Goal: Information Seeking & Learning: Understand process/instructions

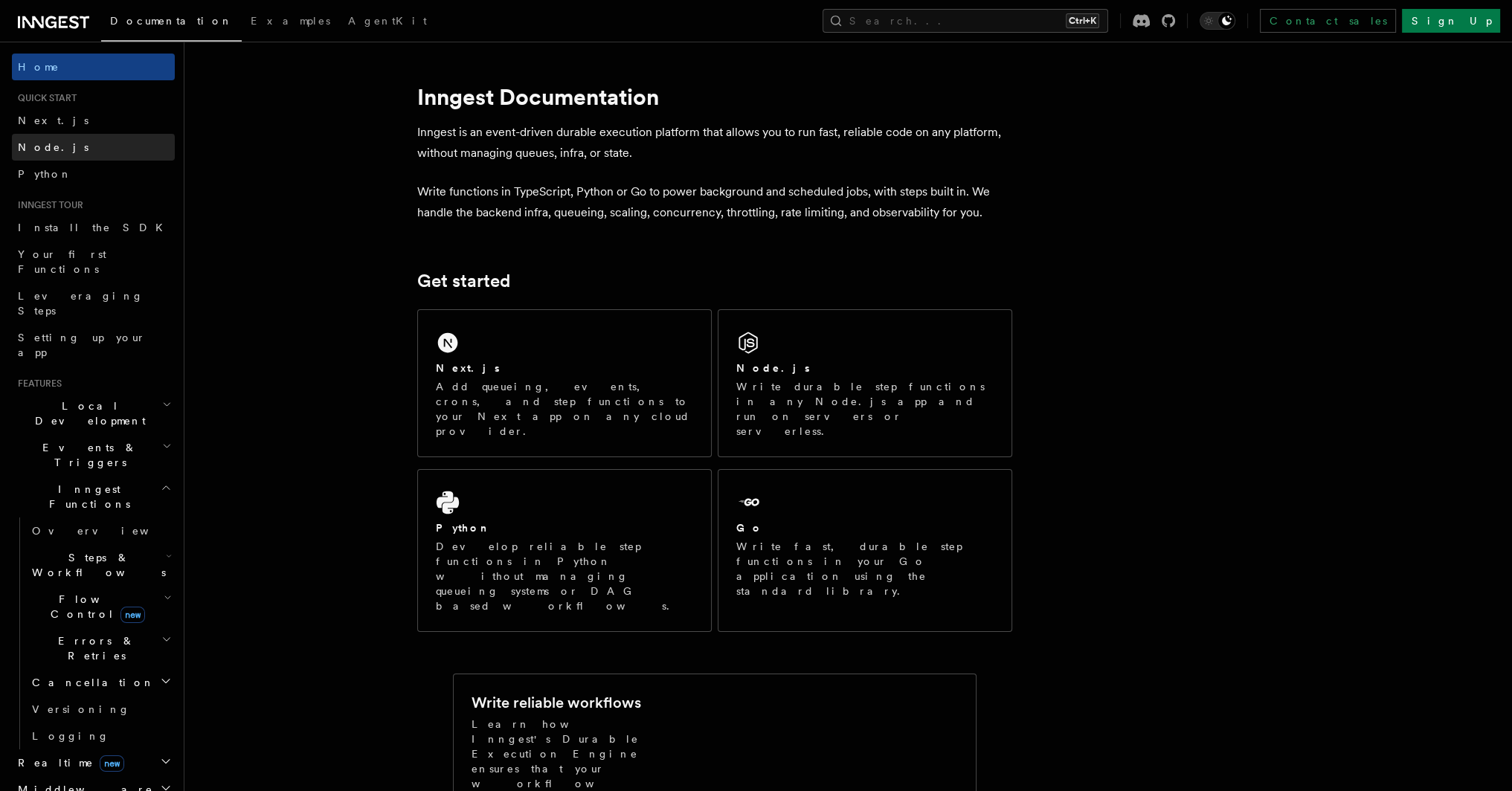
click at [60, 144] on link "Node.js" at bounding box center [93, 148] width 163 height 27
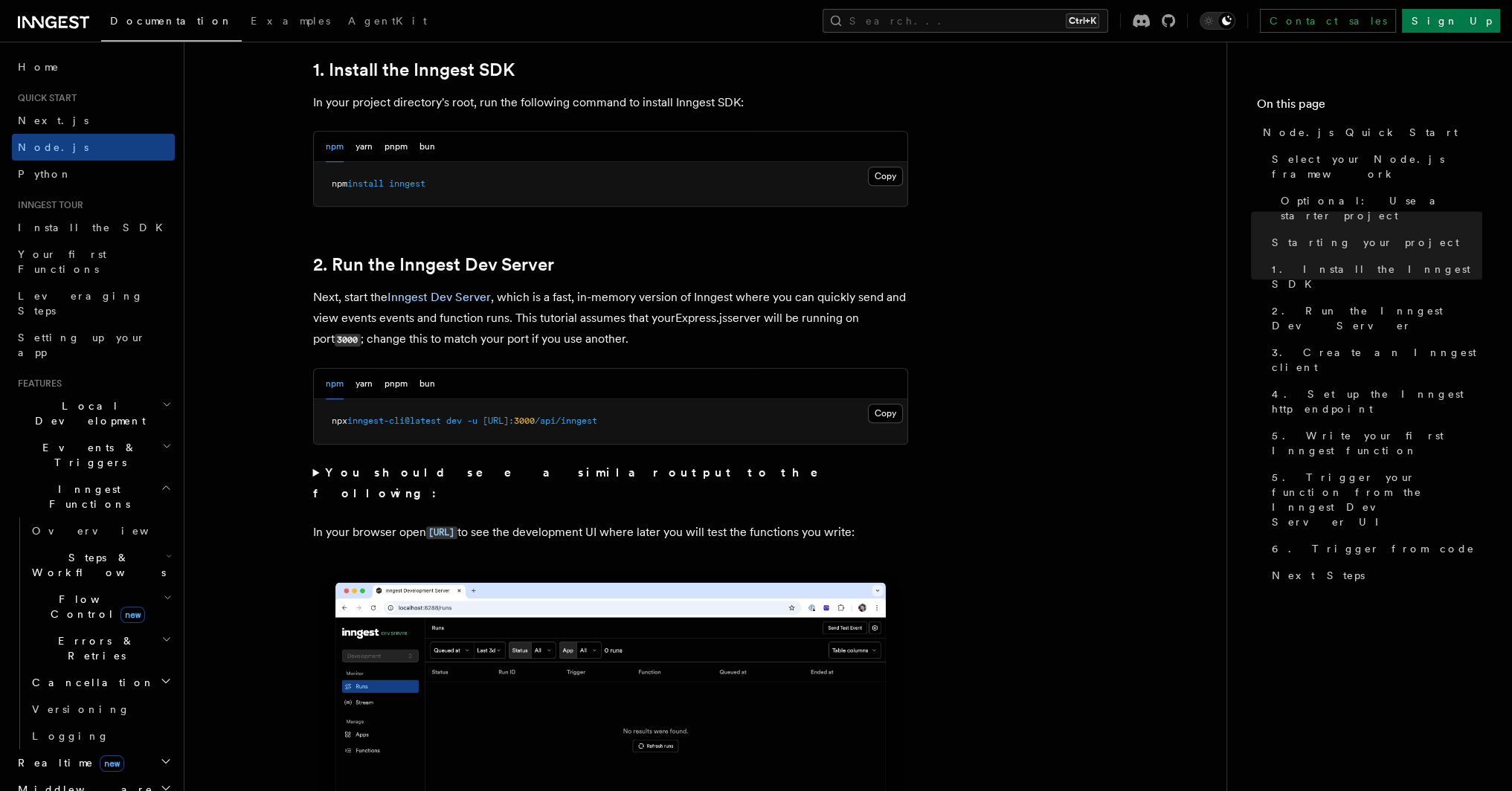
scroll to position [818, 0]
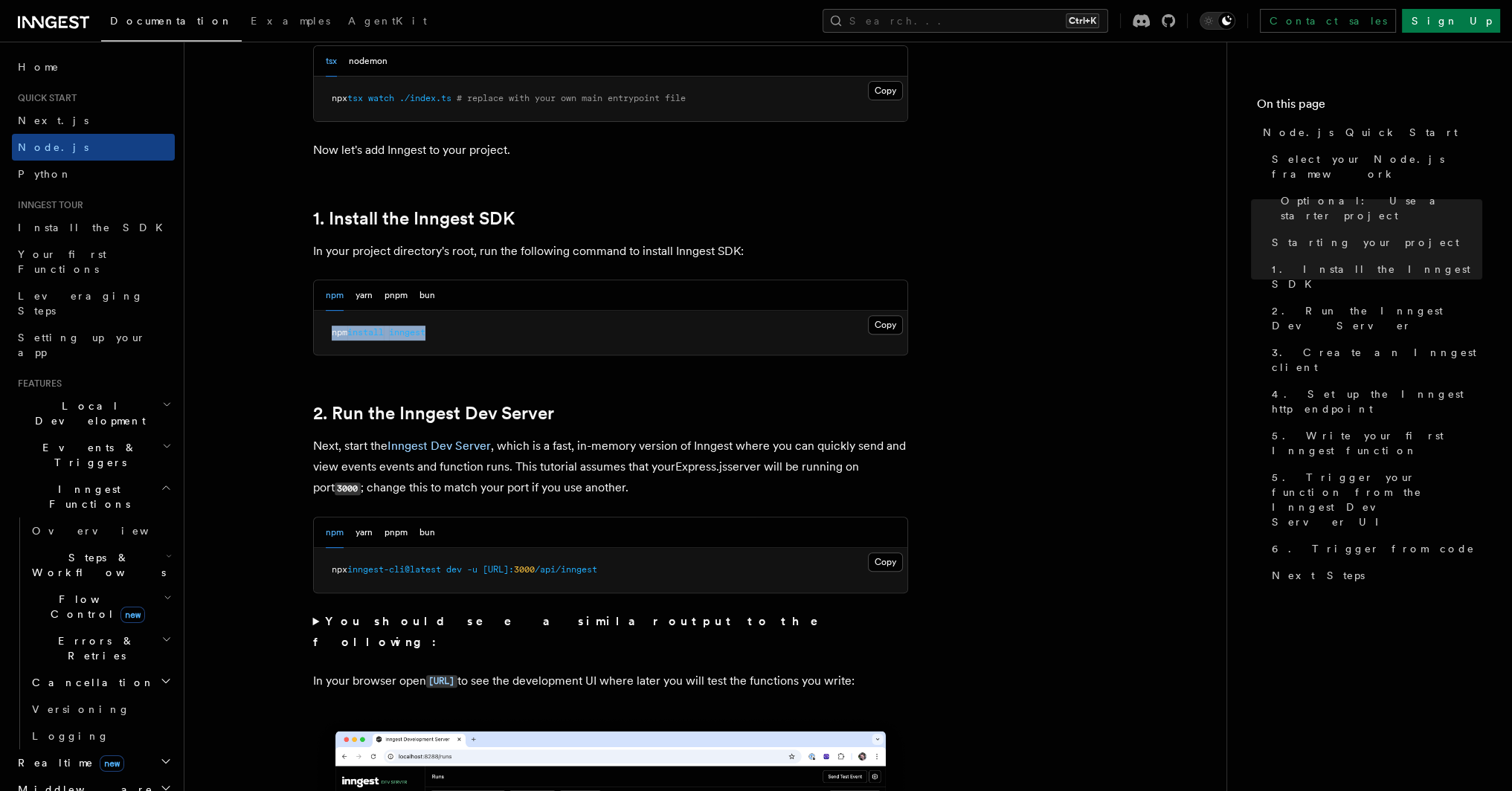
drag, startPoint x: 333, startPoint y: 330, endPoint x: 451, endPoint y: 333, distance: 118.0
click at [451, 333] on pre "npm install inngest" at bounding box center [611, 333] width 593 height 45
copy span "npm install inngest"
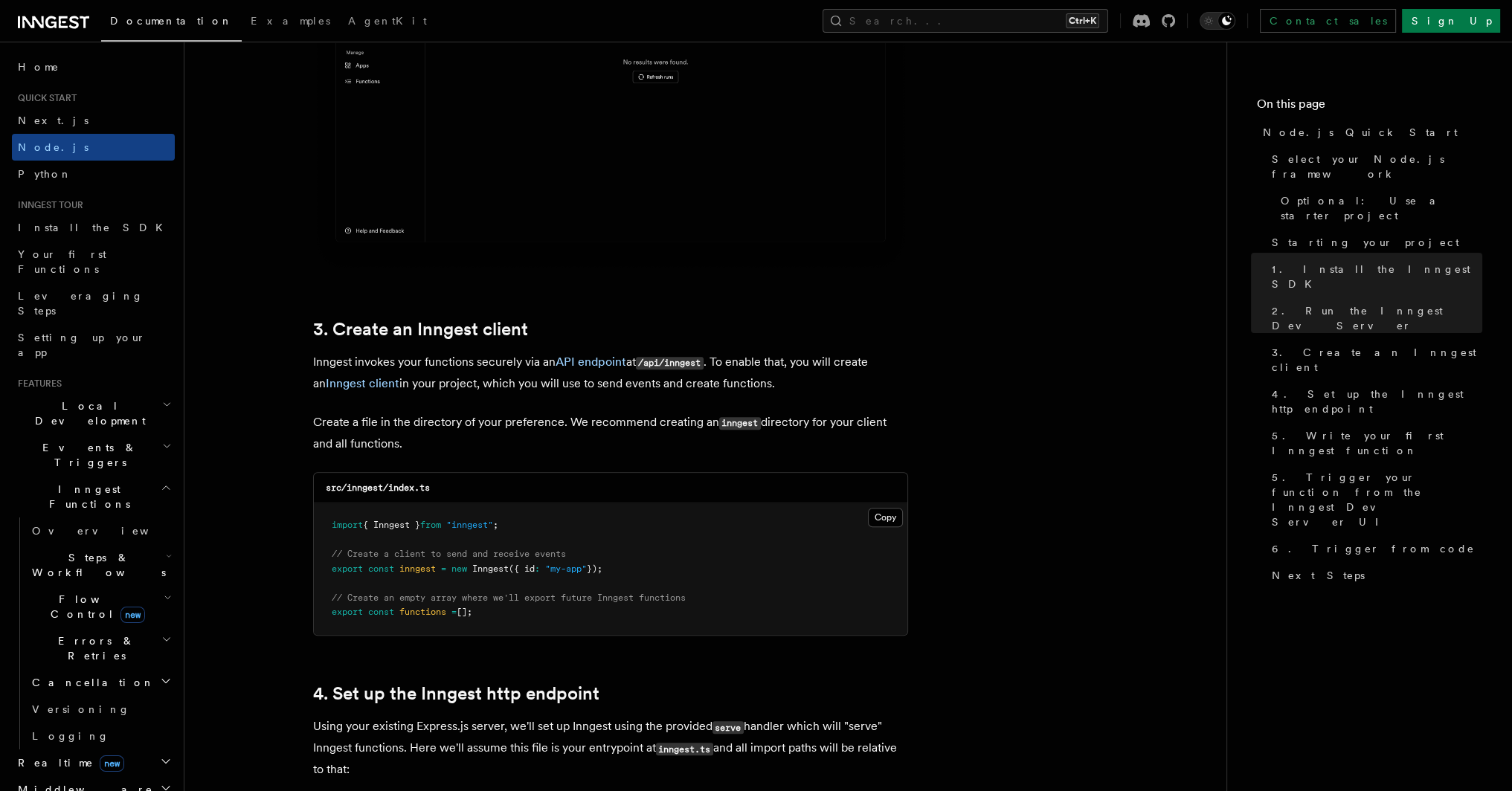
scroll to position [1784, 0]
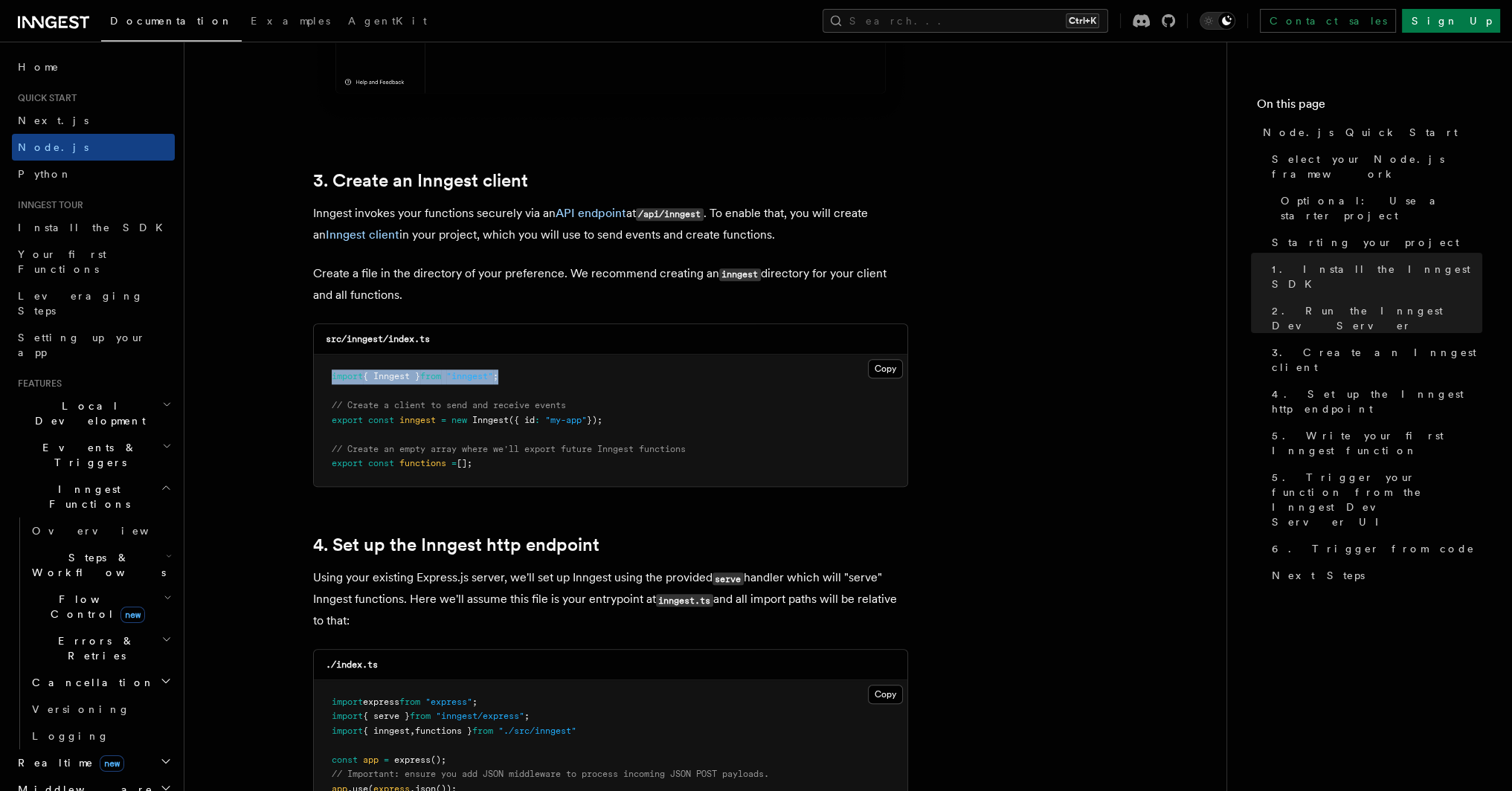
drag, startPoint x: 333, startPoint y: 376, endPoint x: 513, endPoint y: 377, distance: 180.0
click at [499, 377] on span "import { Inngest } from "inngest" ;" at bounding box center [415, 376] width 166 height 10
drag, startPoint x: 330, startPoint y: 374, endPoint x: 541, endPoint y: 376, distance: 211.0
click at [541, 376] on pre "import { Inngest } from "inngest" ; // Create a client to send and receive even…" at bounding box center [611, 421] width 593 height 132
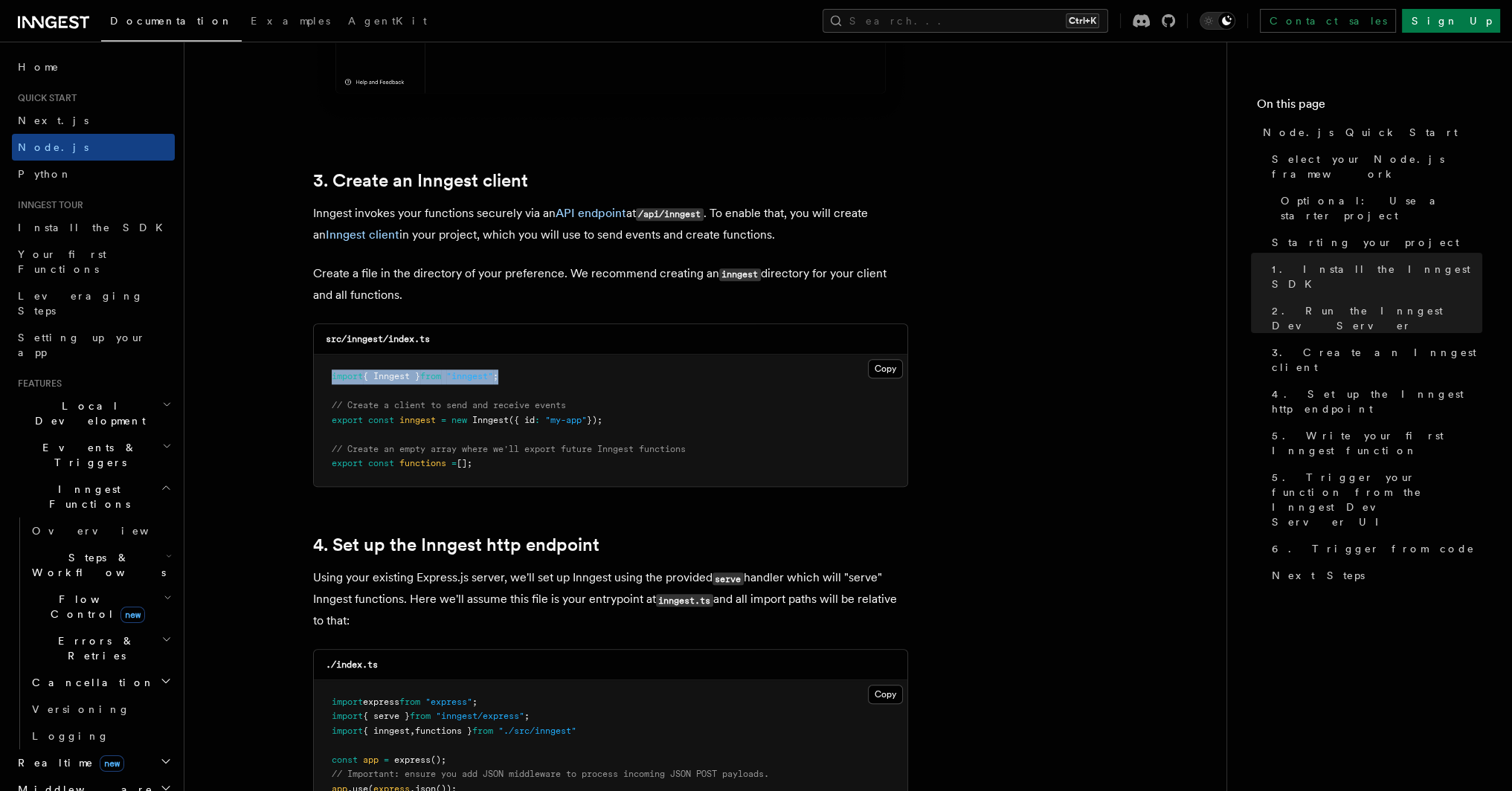
copy span "import { Inngest } from "inngest" ;"
drag, startPoint x: 331, startPoint y: 418, endPoint x: 619, endPoint y: 420, distance: 288.0
click at [619, 420] on pre "import { Inngest } from "inngest" ; // Create a client to send and receive even…" at bounding box center [611, 421] width 593 height 132
copy span "export const inngest = new Inngest ({ id : "my-app" });"
drag, startPoint x: 331, startPoint y: 447, endPoint x: 494, endPoint y: 468, distance: 164.3
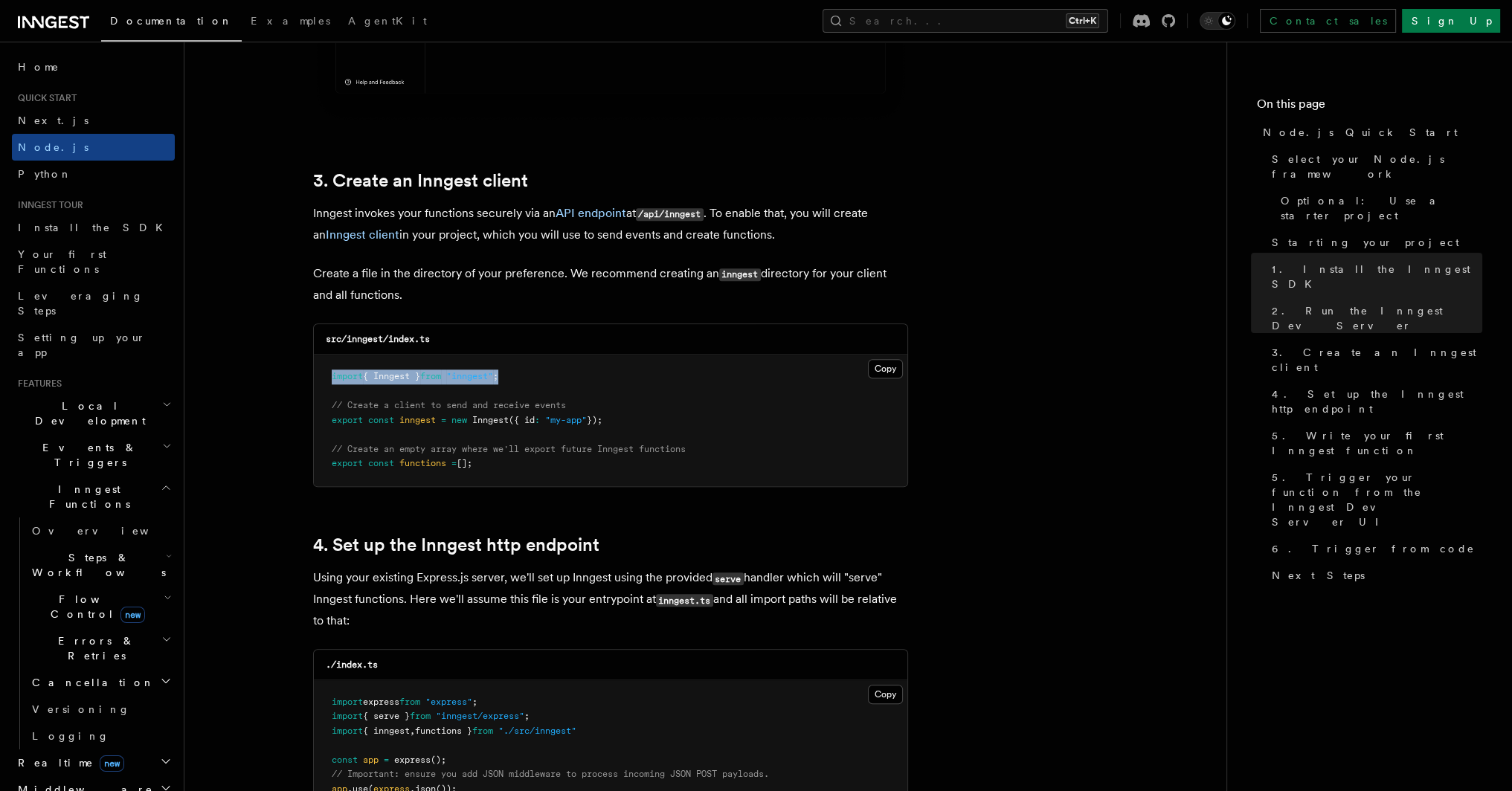
click at [494, 468] on pre "import { Inngest } from "inngest" ; // Create a client to send and receive even…" at bounding box center [611, 421] width 593 height 132
copy code "// Create an empty array where we'll export future Inngest functions export con…"
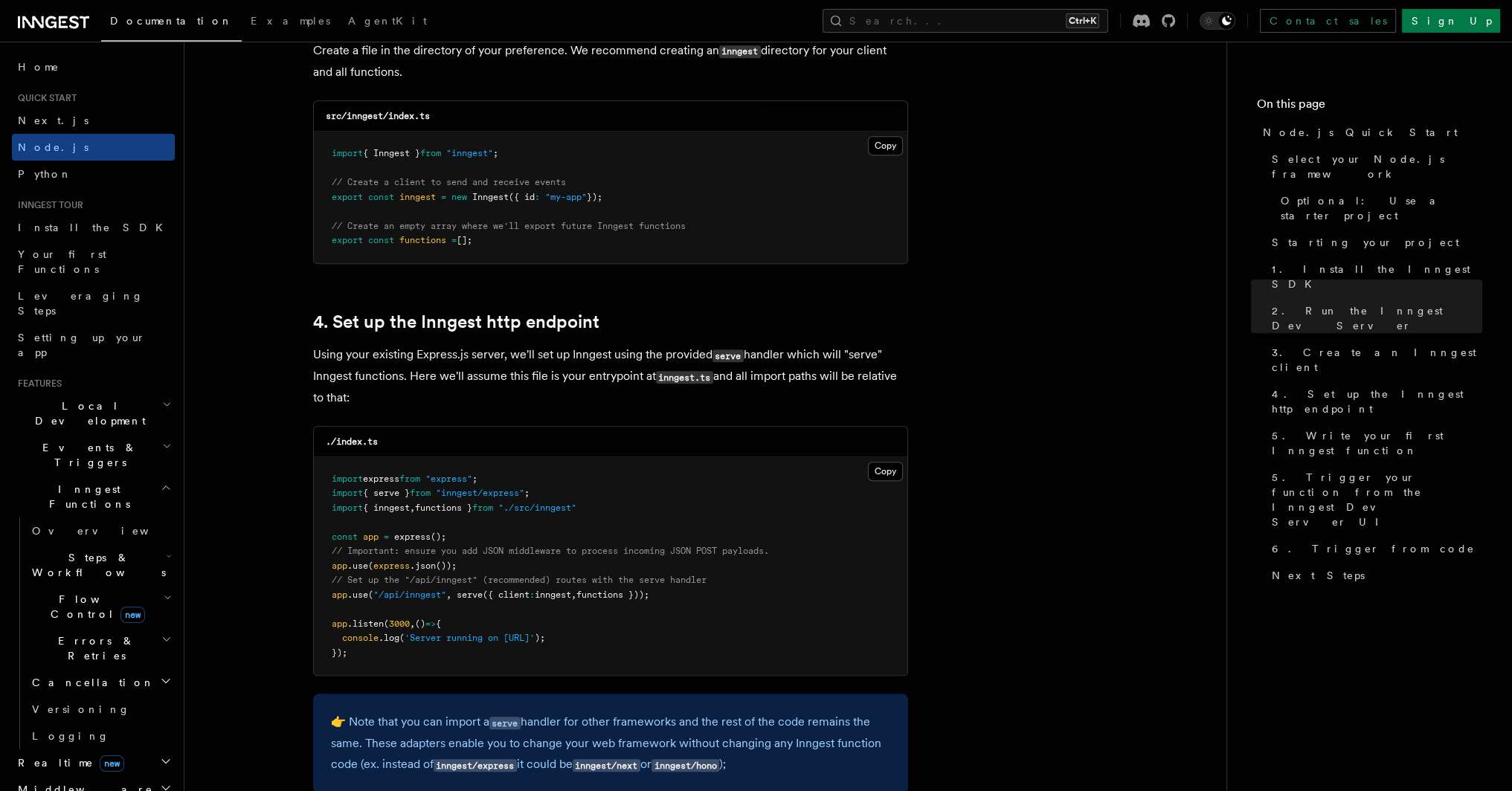
click at [658, 347] on p "Using your existing Express.js server, we'll set up Inngest using the provided …" at bounding box center [611, 376] width 595 height 64
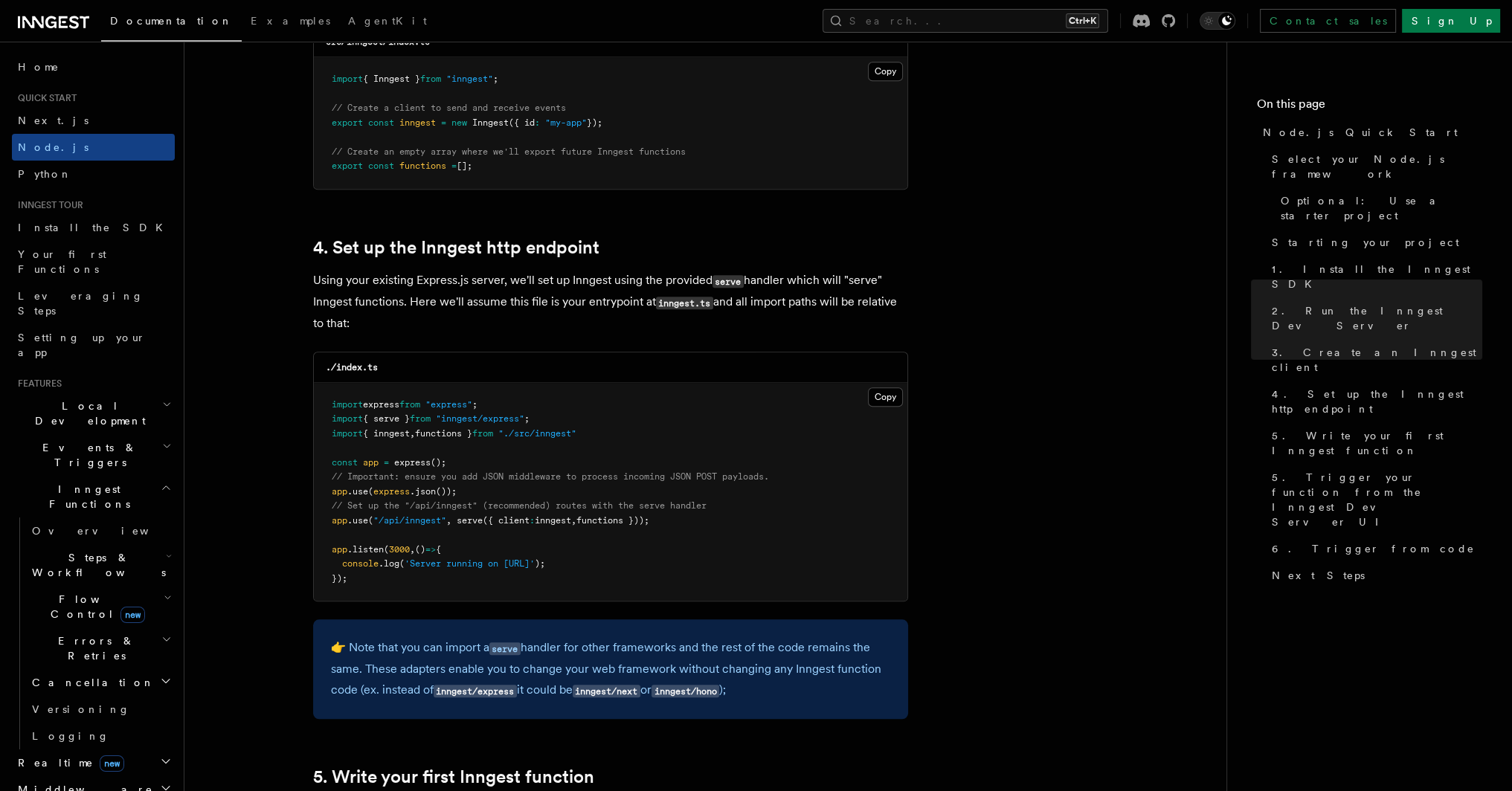
scroll to position [2156, 0]
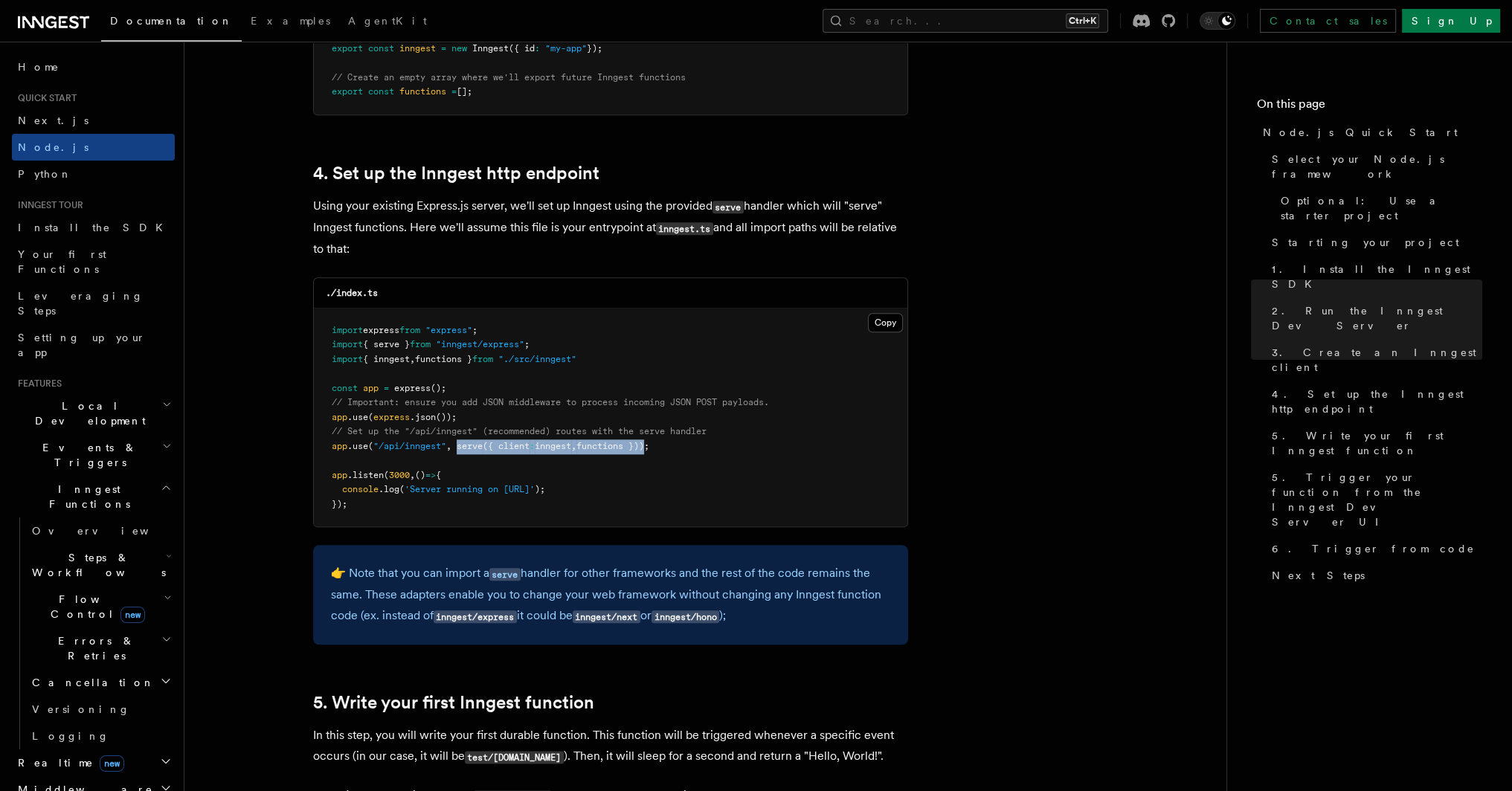
drag, startPoint x: 464, startPoint y: 447, endPoint x: 658, endPoint y: 450, distance: 194.0
click at [649, 450] on span "app .use ( "/api/inngest" , serve ({ client : inngest , functions }));" at bounding box center [491, 446] width 318 height 10
copy span "serve ({ client : inngest , functions })"
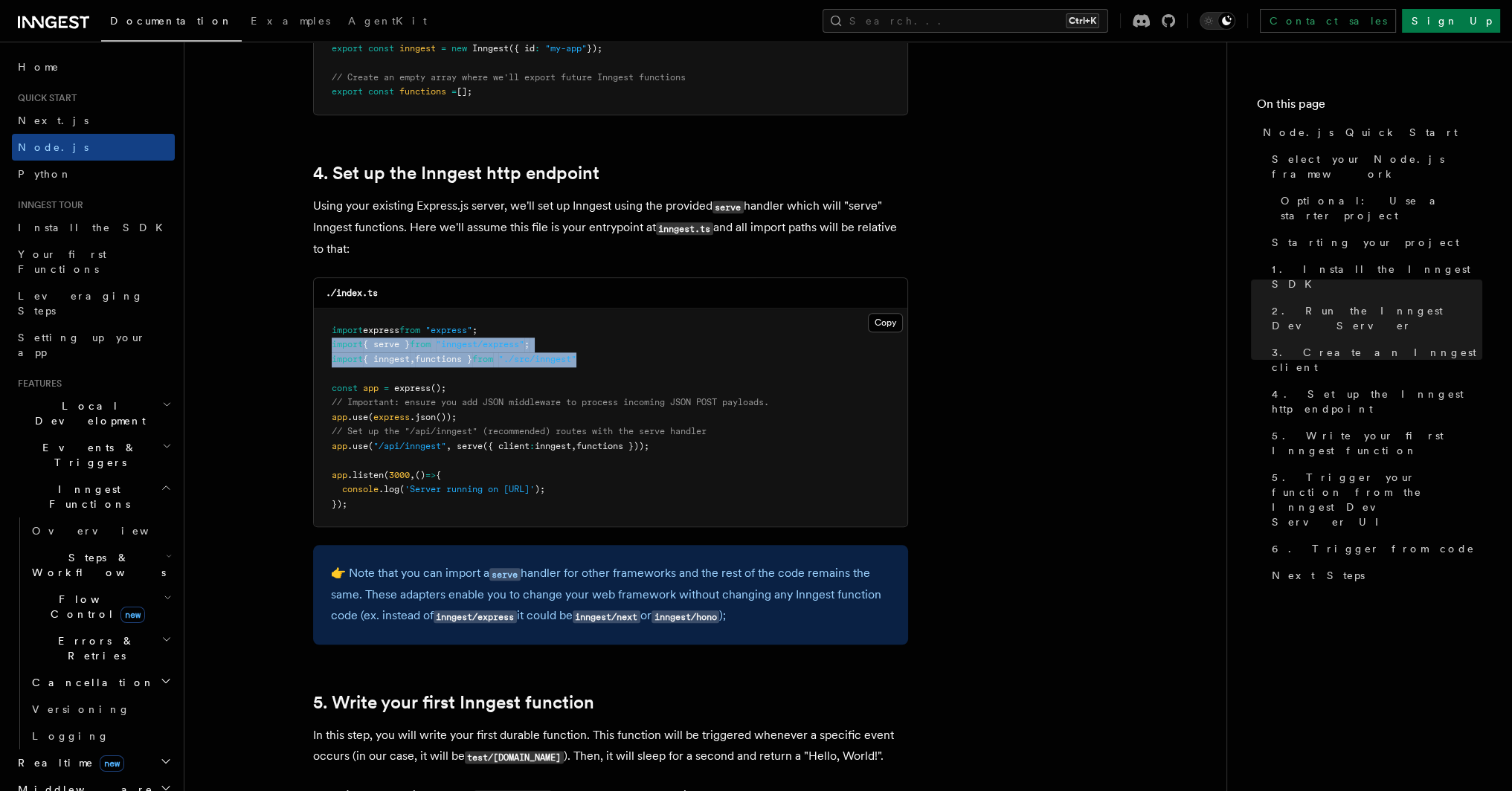
drag, startPoint x: 331, startPoint y: 344, endPoint x: 613, endPoint y: 366, distance: 282.9
click at [613, 366] on pre "import express from "express" ; import { serve } from "inngest/express" ; impor…" at bounding box center [611, 417] width 593 height 219
copy code "import { serve } from "inngest/express" ; import { inngest , functions } from "…"
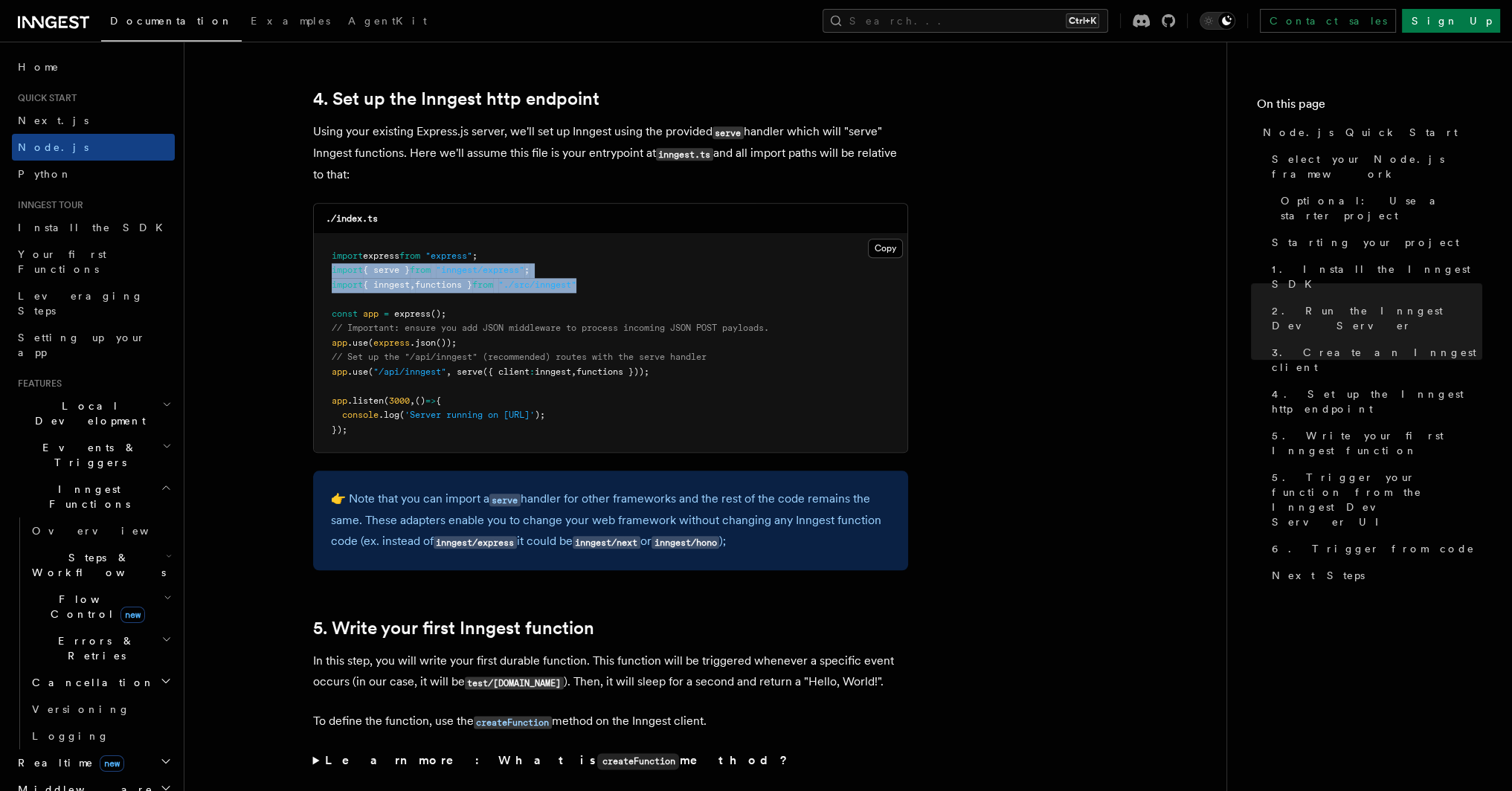
scroll to position [2454, 0]
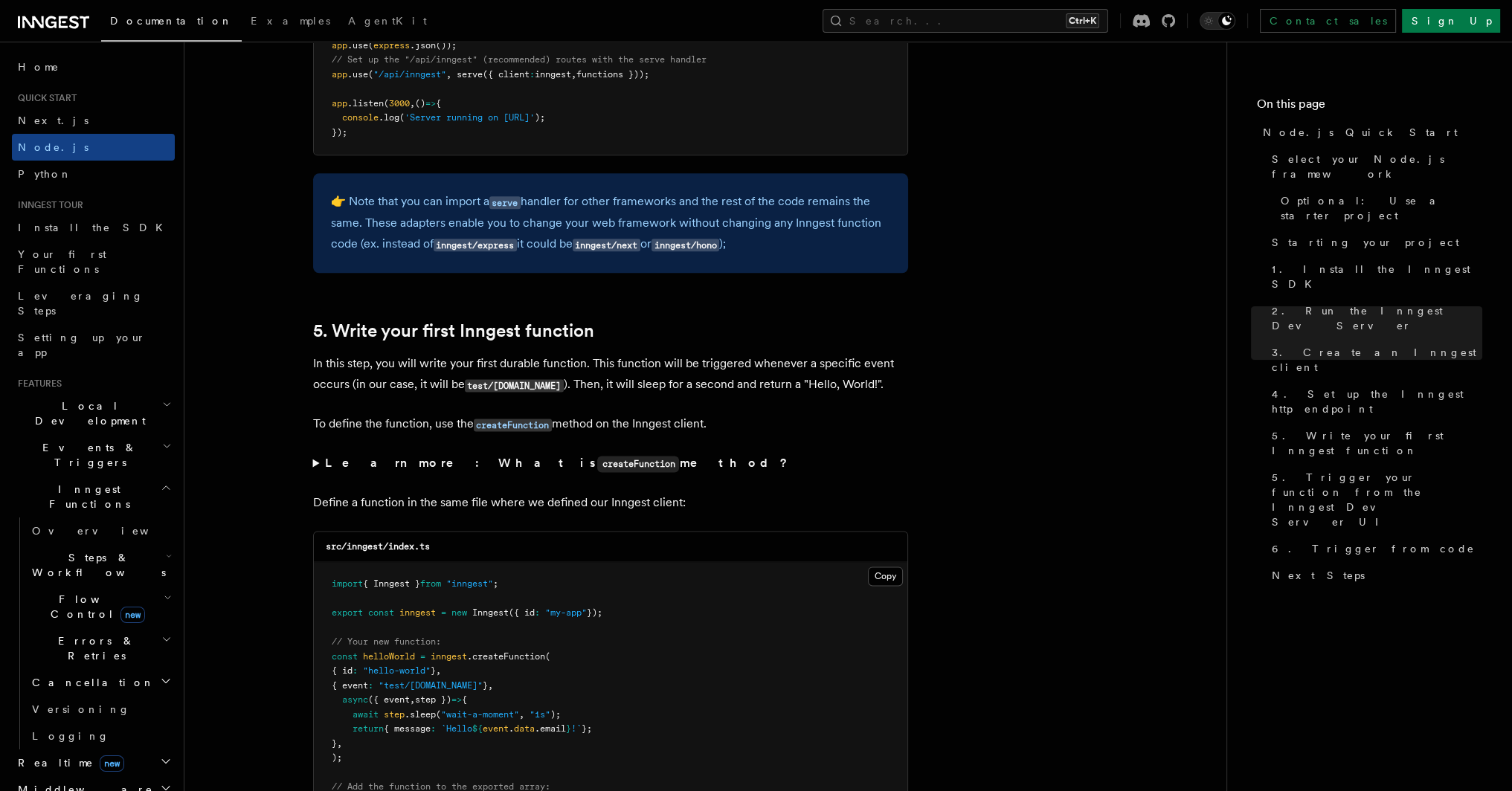
scroll to position [2751, 0]
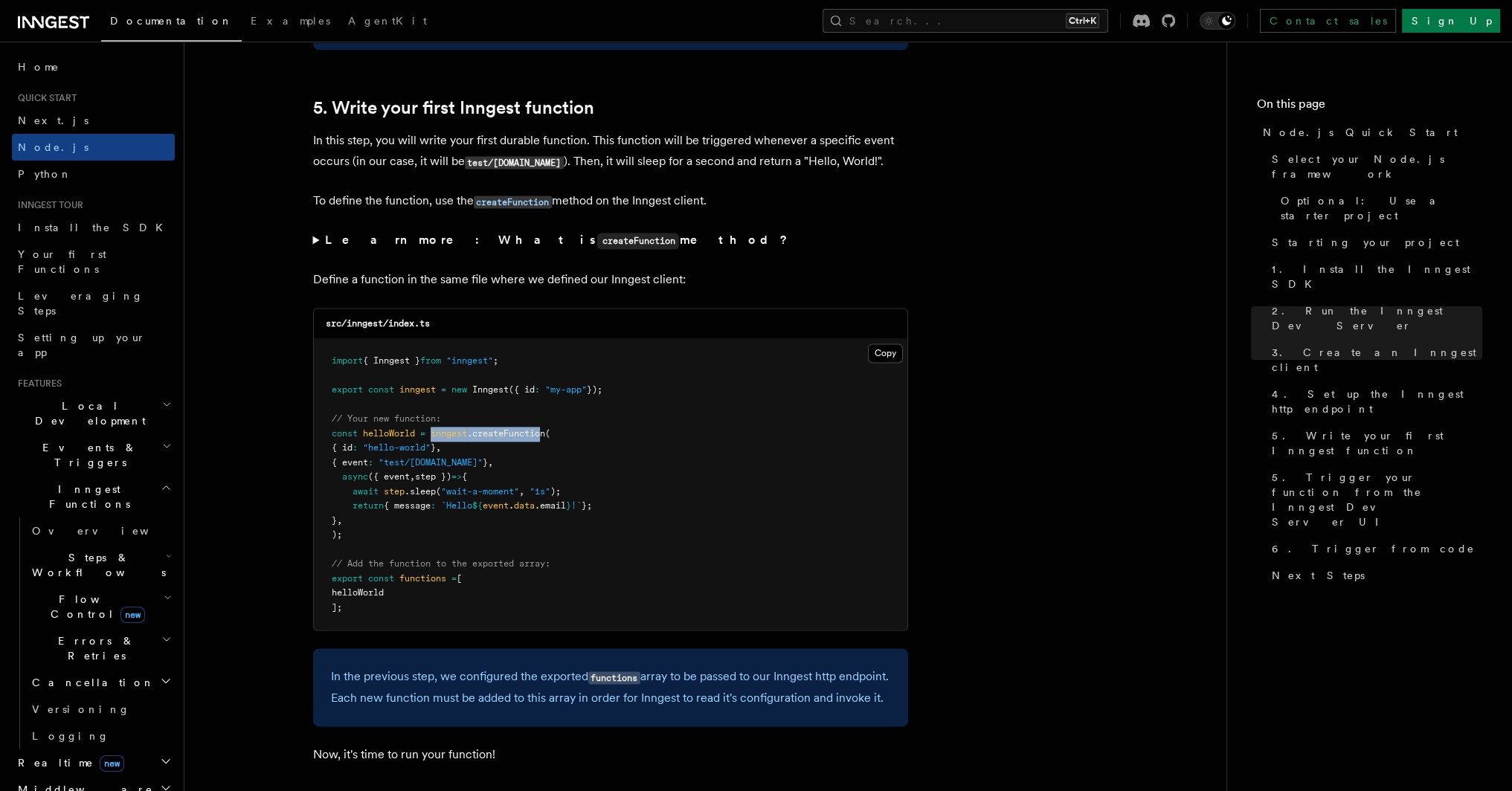
drag, startPoint x: 433, startPoint y: 435, endPoint x: 543, endPoint y: 439, distance: 110.1
click at [543, 439] on span "const helloWorld = inngest .createFunction (" at bounding box center [441, 433] width 219 height 10
click at [619, 432] on pre "import { Inngest } from "inngest" ; export const inngest = new Inngest ({ id : …" at bounding box center [611, 484] width 593 height 290
